Goal: Information Seeking & Learning: Find contact information

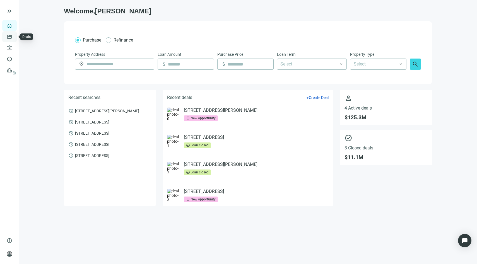
click at [14, 38] on link "Deals" at bounding box center [19, 37] width 10 height 4
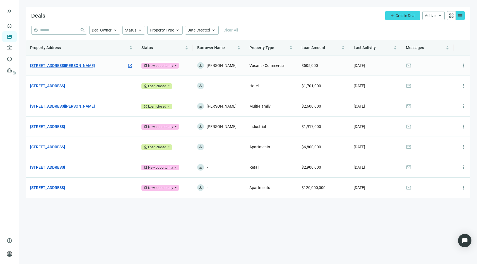
click at [70, 65] on link "[STREET_ADDRESS][PERSON_NAME]" at bounding box center [62, 65] width 65 height 6
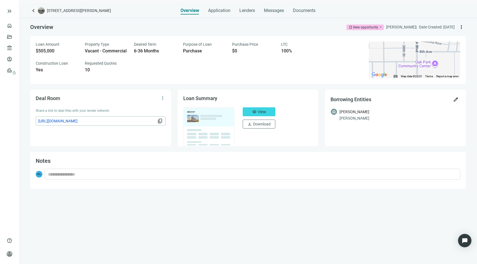
click at [463, 27] on span "more_vert" at bounding box center [461, 27] width 6 height 6
click at [388, 145] on div "Borrowing Entities edit [PERSON_NAME] [PERSON_NAME]" at bounding box center [395, 118] width 141 height 57
click at [268, 112] on button "visibility View" at bounding box center [259, 111] width 33 height 9
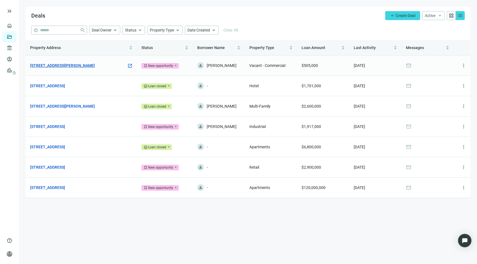
click at [95, 63] on link "[STREET_ADDRESS][PERSON_NAME]" at bounding box center [62, 65] width 65 height 6
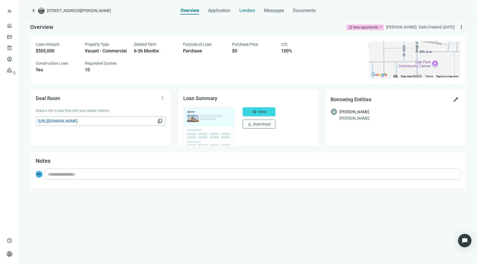
click at [249, 13] on span "Lenders" at bounding box center [247, 11] width 16 height 6
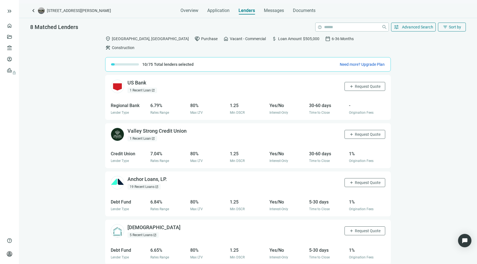
click at [274, 14] on div "keyboard_arrow_left [STREET_ADDRESS][PERSON_NAME] Overview Application Lenders …" at bounding box center [248, 133] width 458 height 261
click at [274, 11] on span "Messages" at bounding box center [274, 10] width 20 height 5
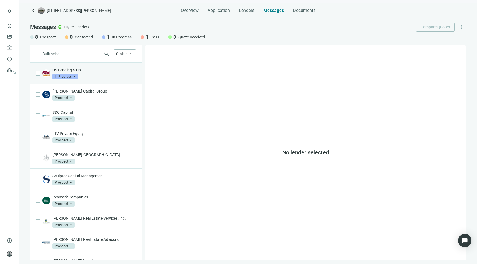
click at [109, 80] on div "US Lending & Co. In Progress arrow_drop_down" at bounding box center [86, 73] width 112 height 21
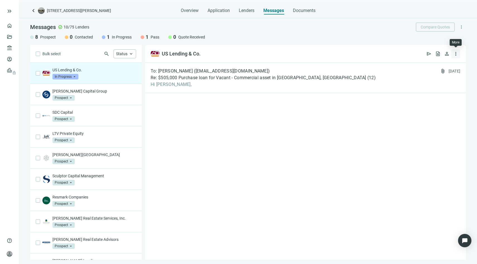
click at [456, 54] on span "more_vert" at bounding box center [456, 54] width 6 height 6
click at [413, 121] on div "To: [PERSON_NAME] ([EMAIL_ADDRESS][DOMAIN_NAME]) Re: $505,000 Purchase loan for…" at bounding box center [305, 161] width 321 height 197
click at [386, 91] on div "To: [PERSON_NAME] ([EMAIL_ADDRESS][DOMAIN_NAME]) Re: $505,000 Purchase loan for…" at bounding box center [305, 78] width 321 height 30
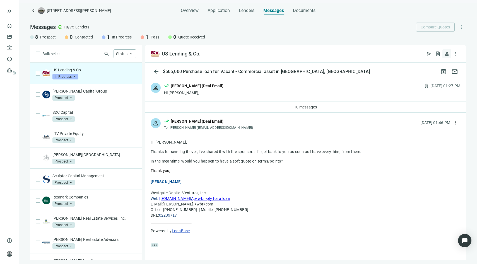
click at [447, 56] on span "person" at bounding box center [447, 54] width 6 height 6
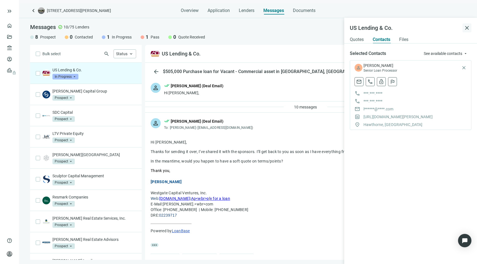
click at [470, 25] on span "close" at bounding box center [466, 28] width 7 height 7
